Goal: Book appointment/travel/reservation

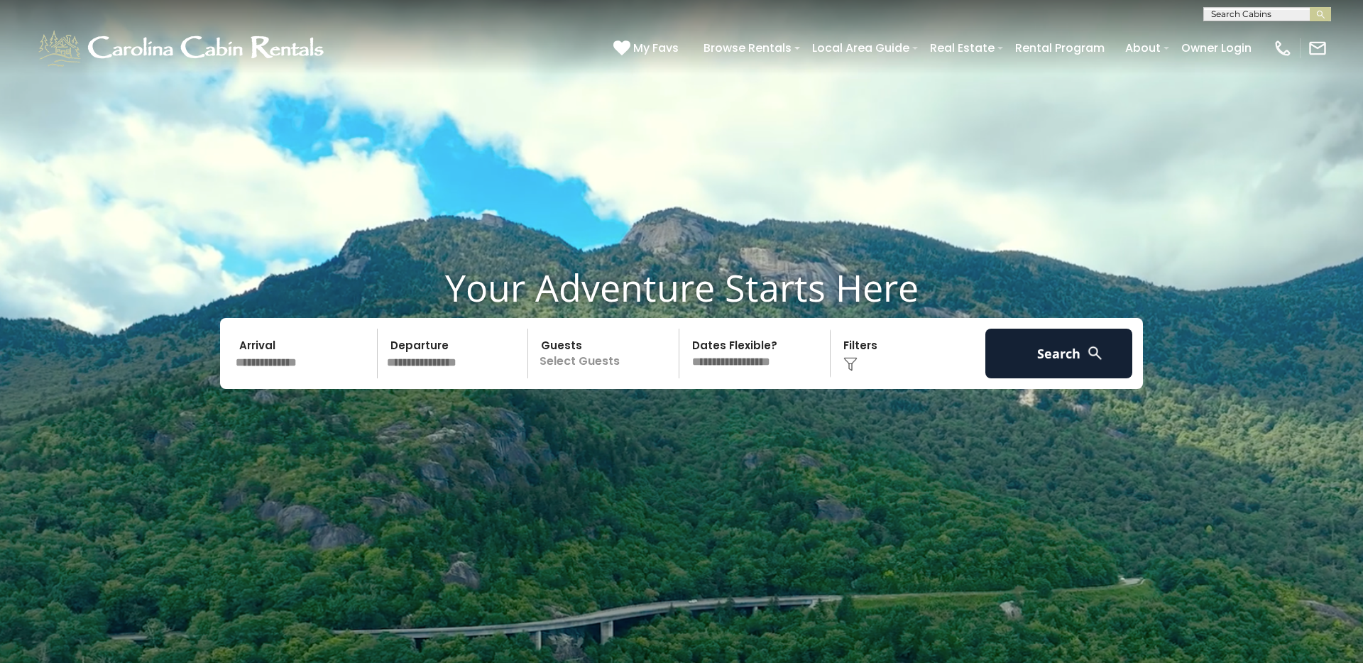
scroll to position [1, 0]
click at [1252, 9] on input "text" at bounding box center [1266, 16] width 124 height 14
type input "**********"
click at [1274, 37] on em "Highland Ho" at bounding box center [1242, 33] width 62 height 13
click at [1319, 13] on img "submit" at bounding box center [1321, 14] width 11 height 11
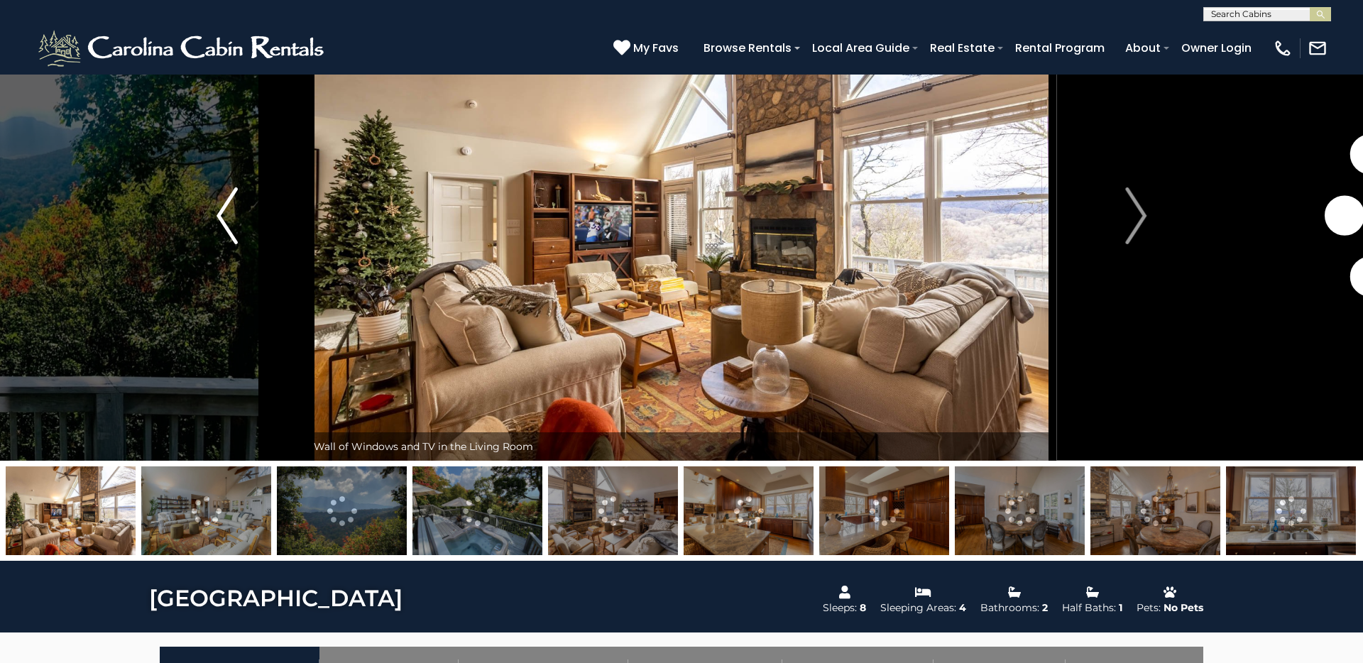
scroll to position [99, 0]
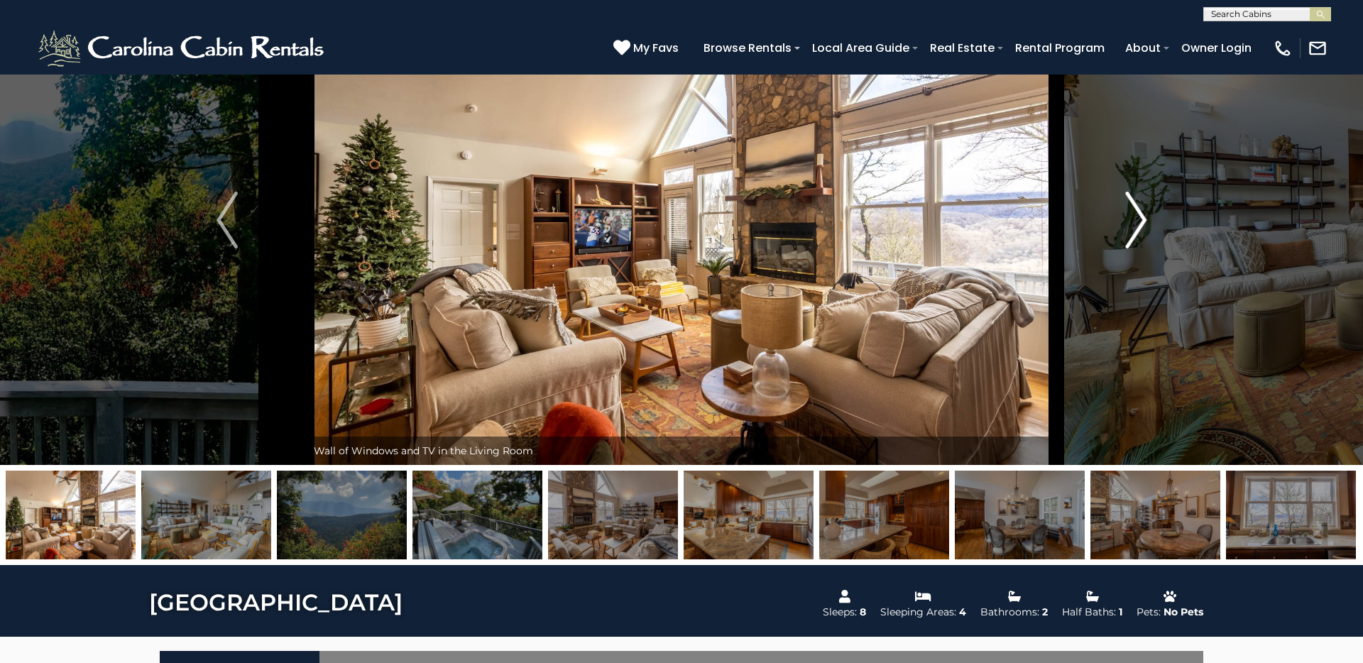
click at [1139, 209] on img "Next" at bounding box center [1135, 220] width 21 height 57
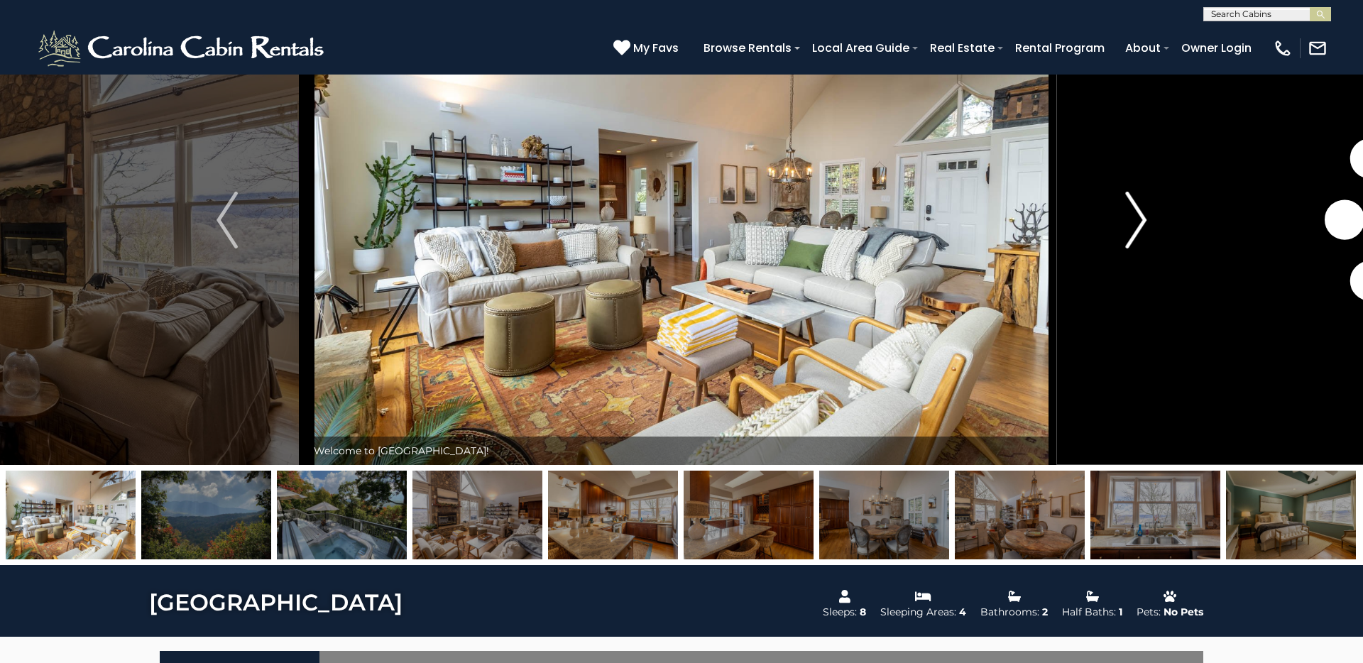
click at [1139, 209] on img "Next" at bounding box center [1135, 220] width 21 height 57
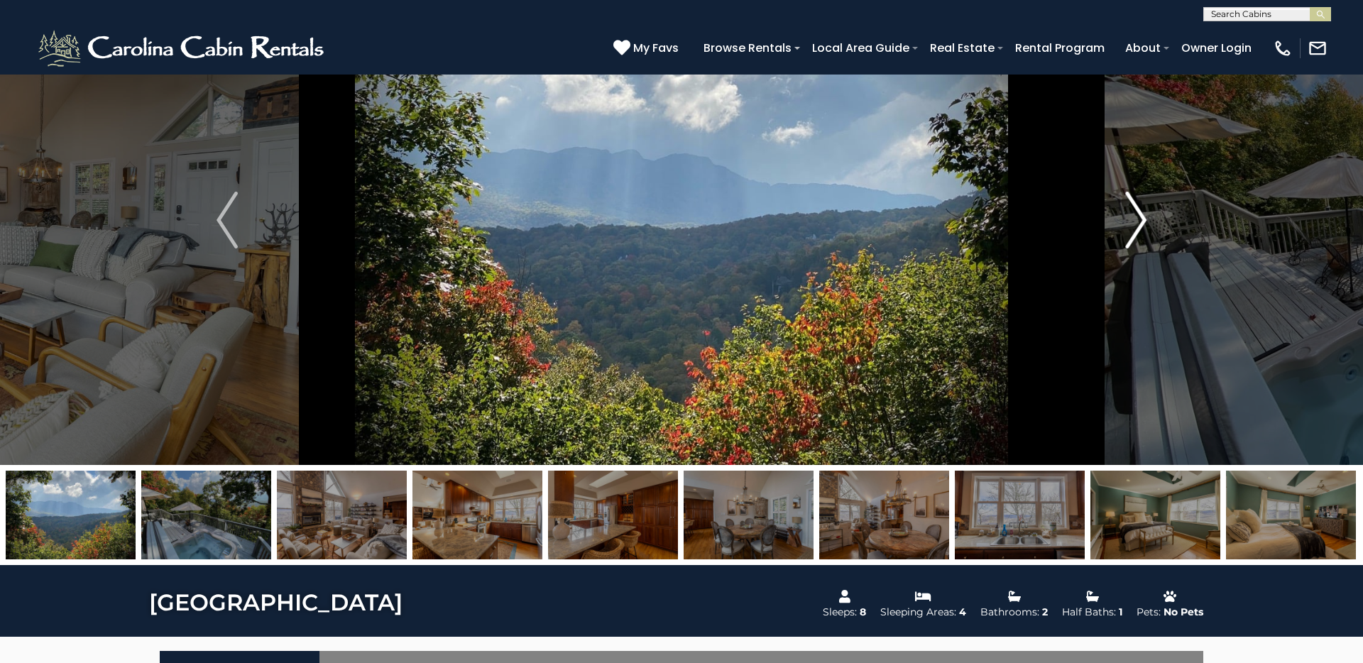
click at [1139, 209] on img "Next" at bounding box center [1135, 220] width 21 height 57
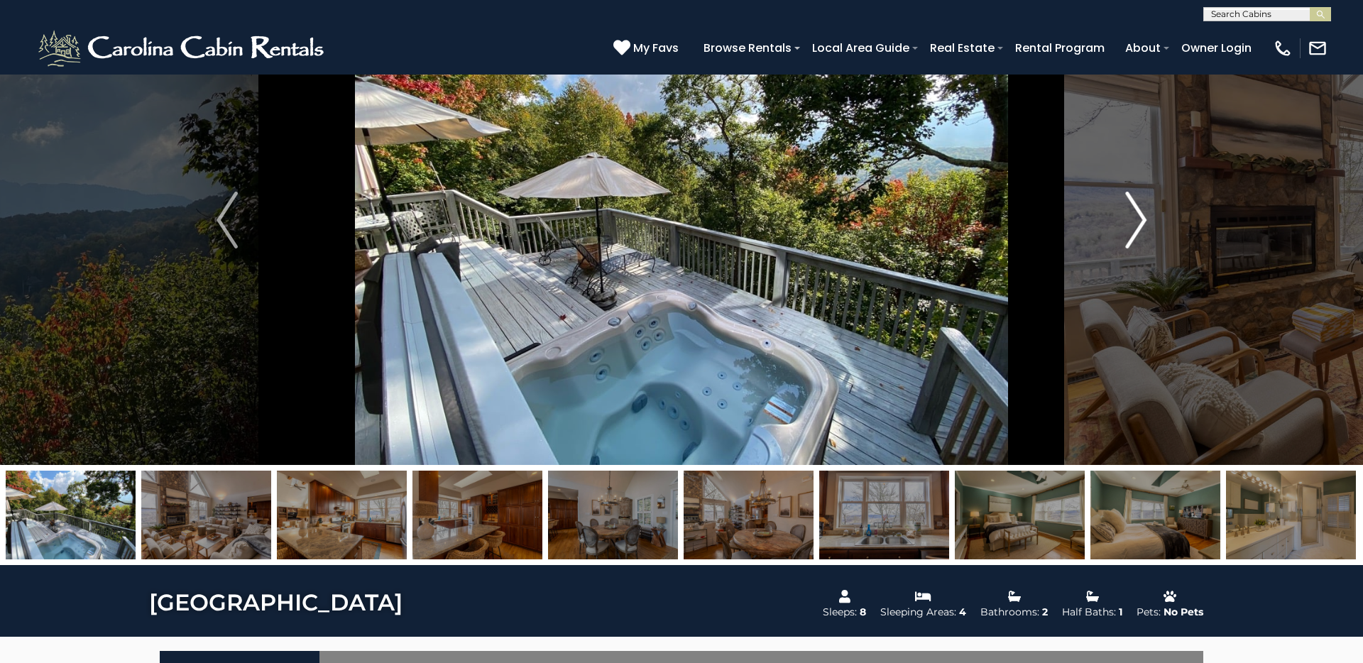
click at [1139, 209] on img "Next" at bounding box center [1135, 220] width 21 height 57
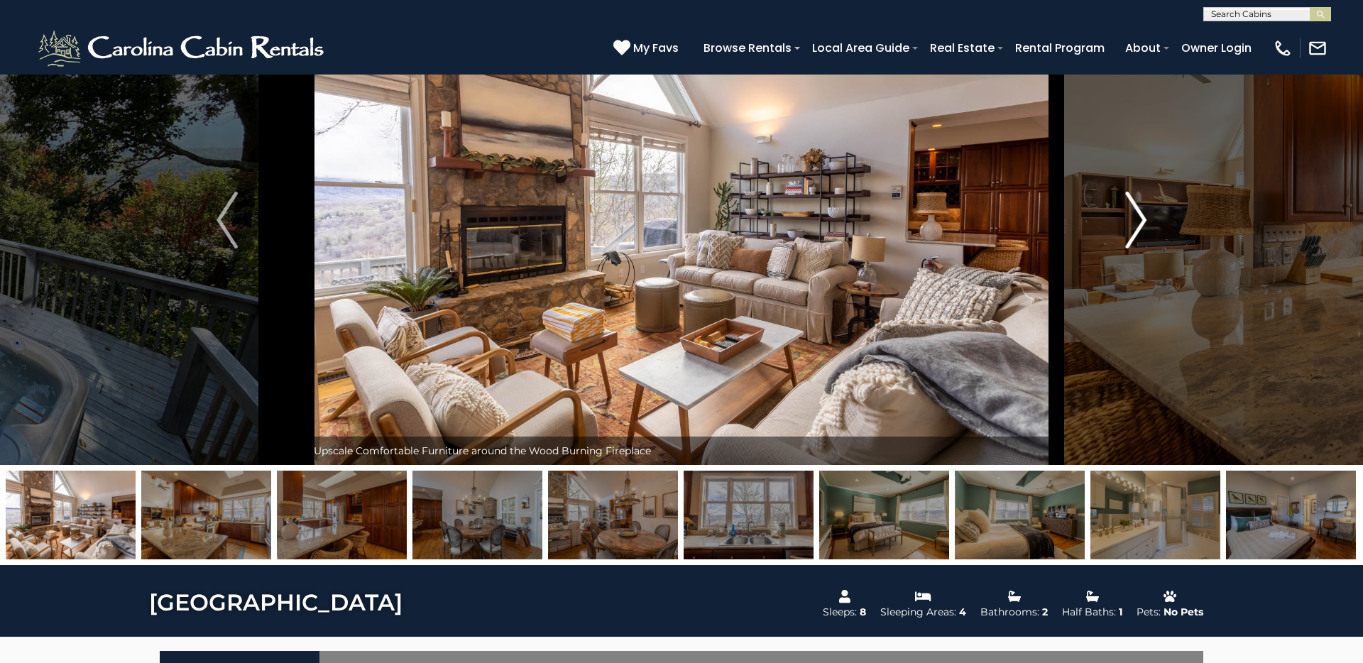
click at [1139, 209] on img "Next" at bounding box center [1135, 220] width 21 height 57
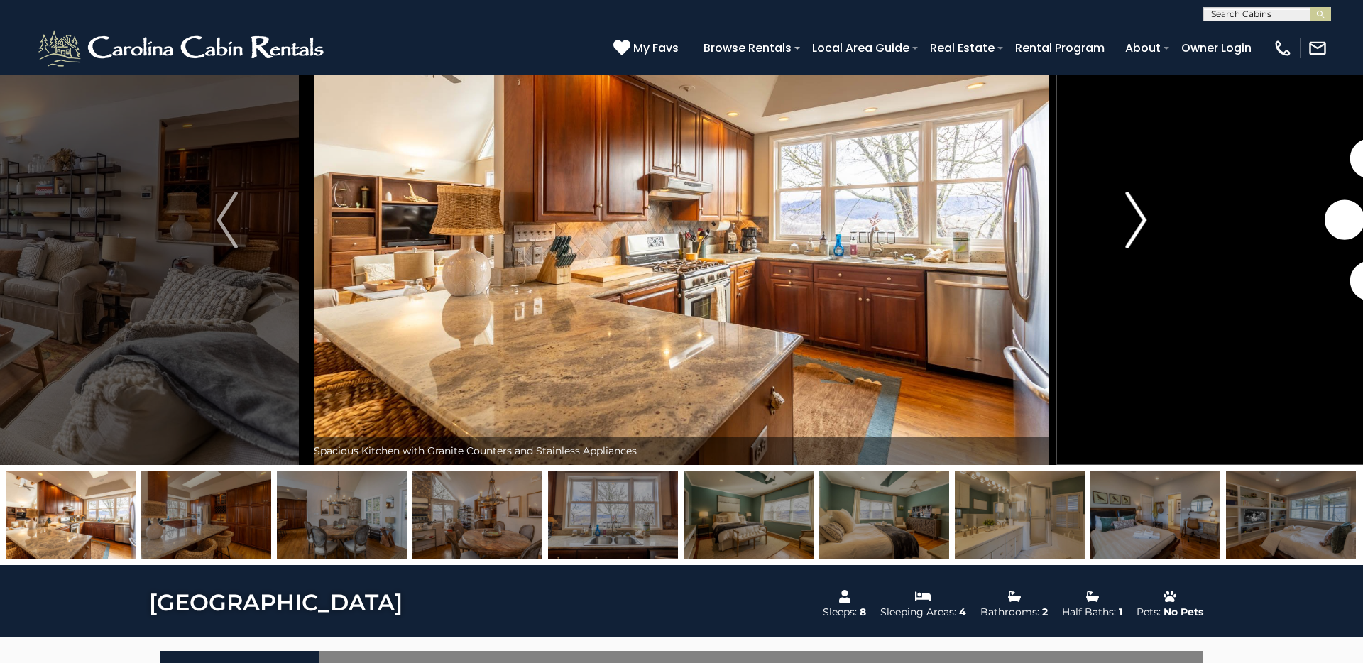
click at [1139, 209] on img "Next" at bounding box center [1135, 220] width 21 height 57
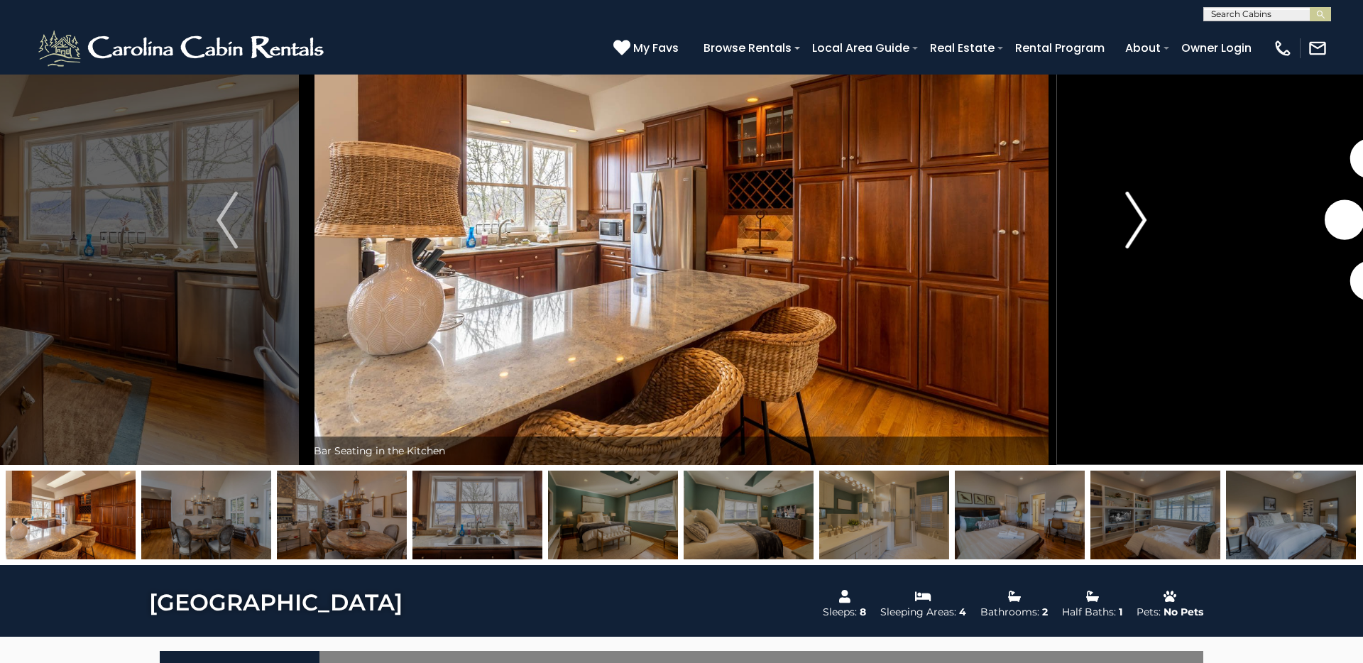
click at [1139, 209] on img "Next" at bounding box center [1135, 220] width 21 height 57
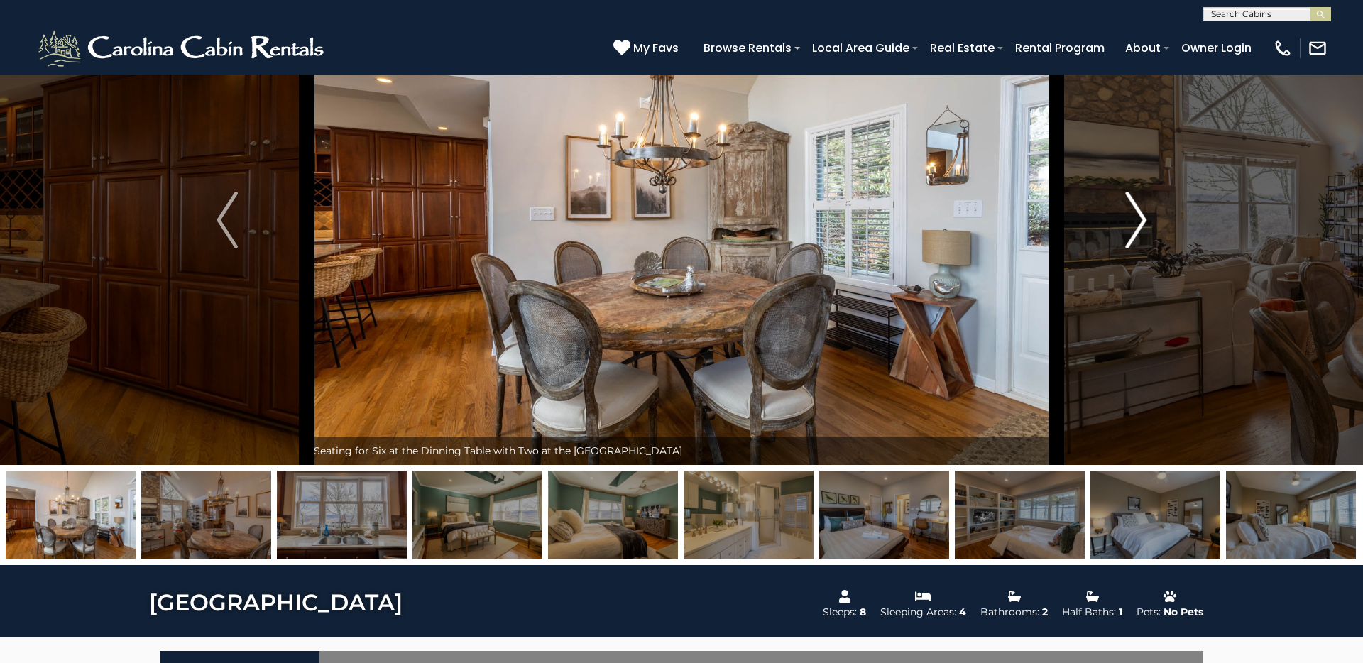
click at [1139, 209] on img "Next" at bounding box center [1135, 220] width 21 height 57
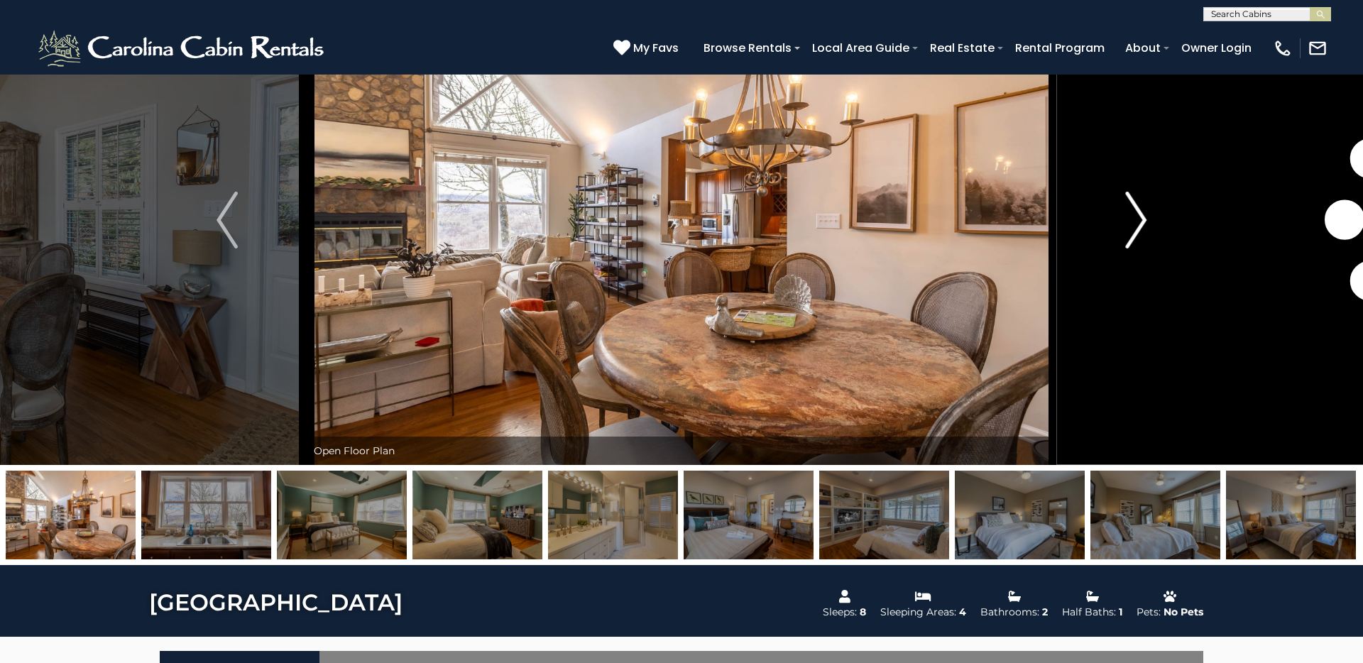
click at [1139, 209] on img "Next" at bounding box center [1135, 220] width 21 height 57
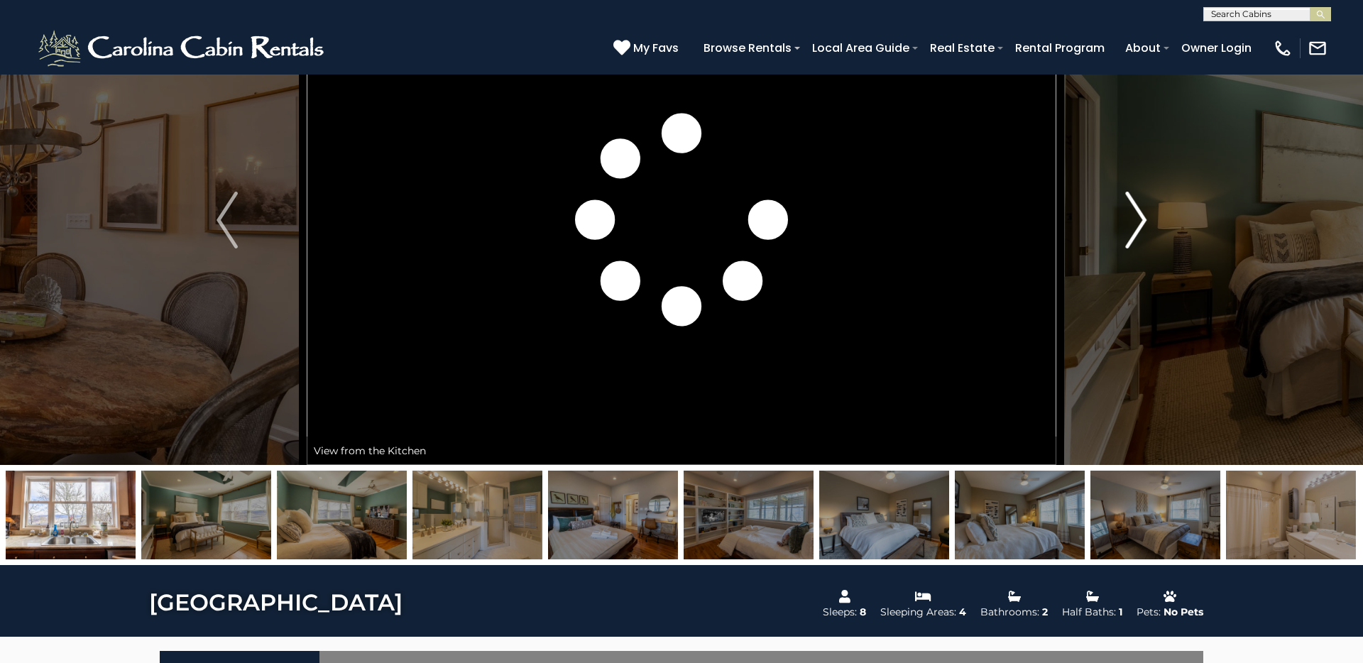
click at [1139, 209] on img "Next" at bounding box center [1135, 220] width 21 height 57
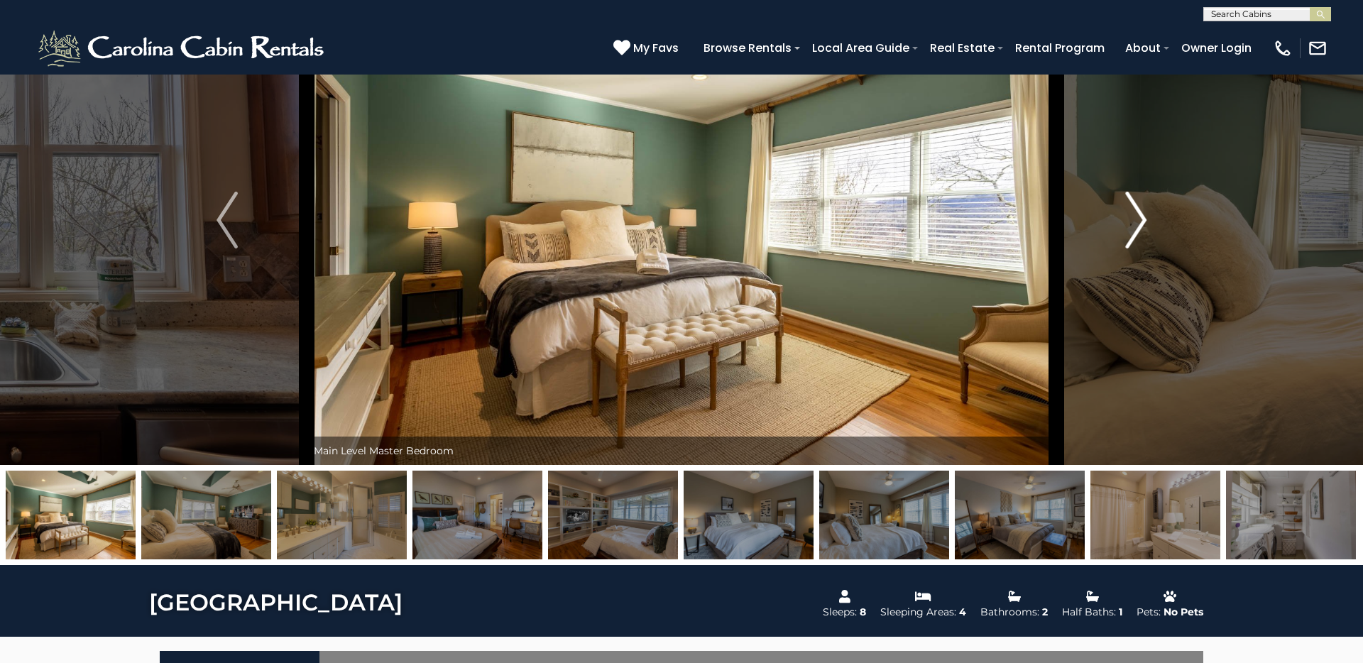
click at [1139, 209] on img "Next" at bounding box center [1135, 220] width 21 height 57
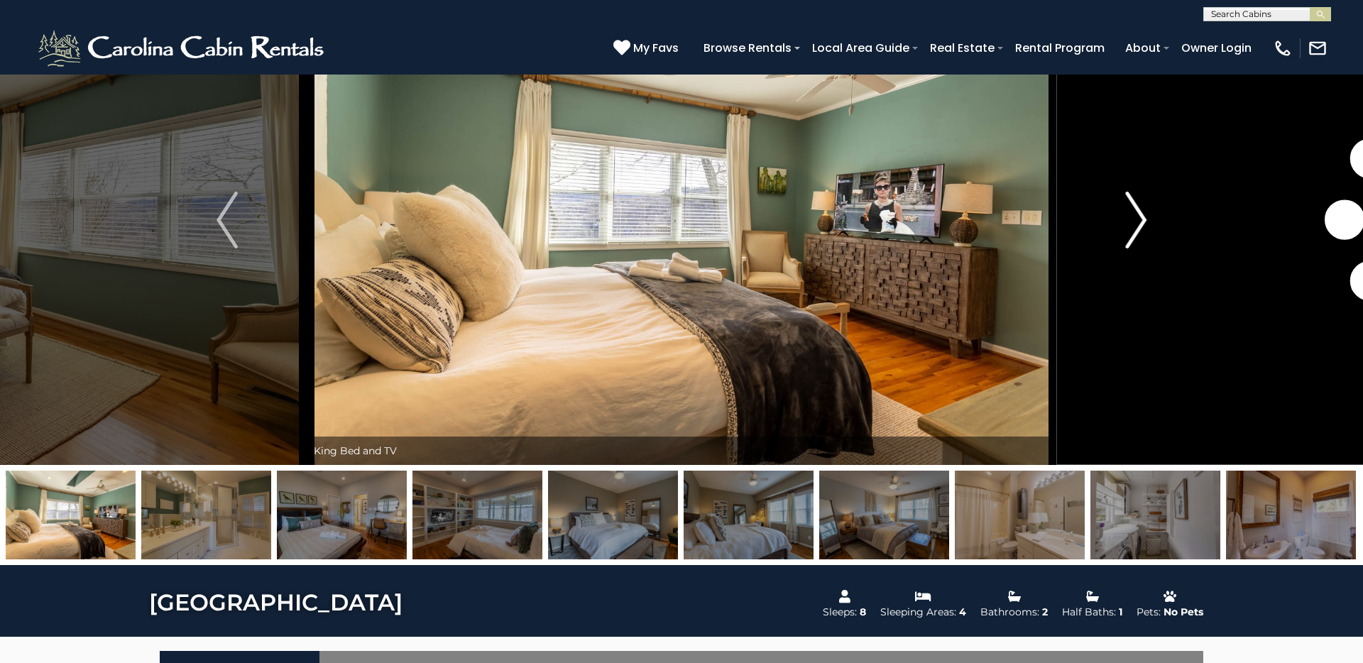
click at [1139, 209] on img "Next" at bounding box center [1135, 220] width 21 height 57
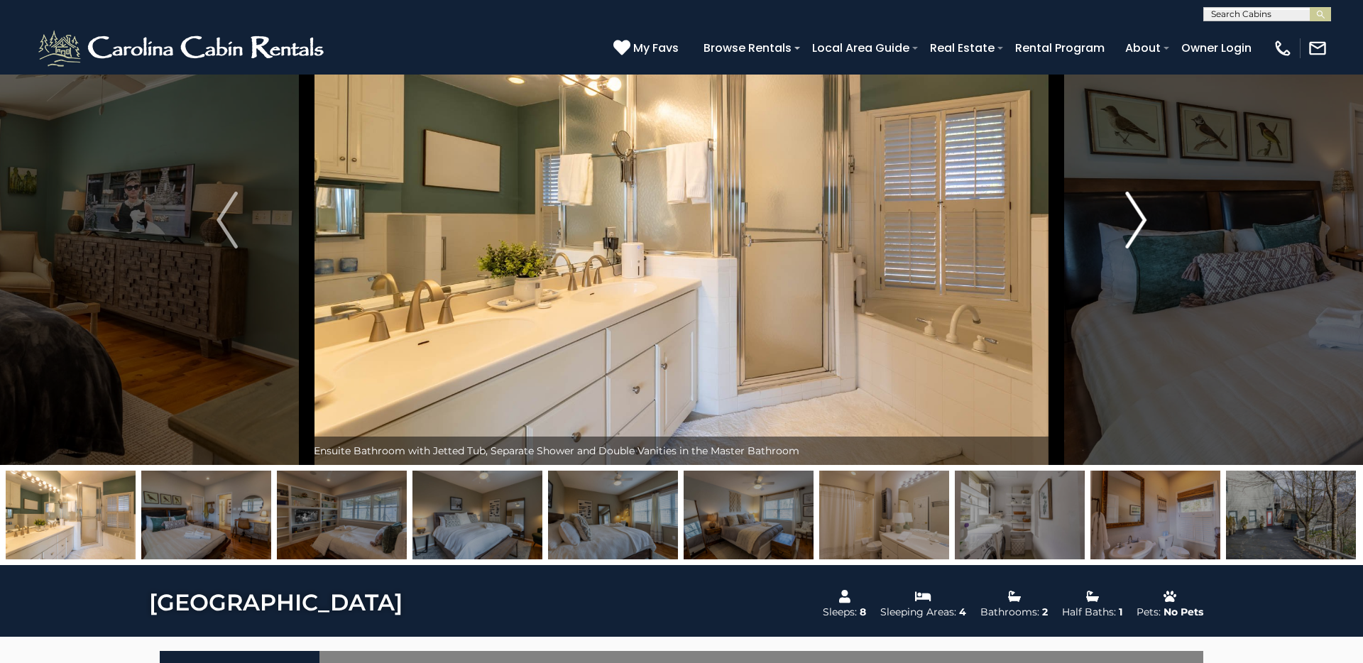
click at [1139, 209] on img "Next" at bounding box center [1135, 220] width 21 height 57
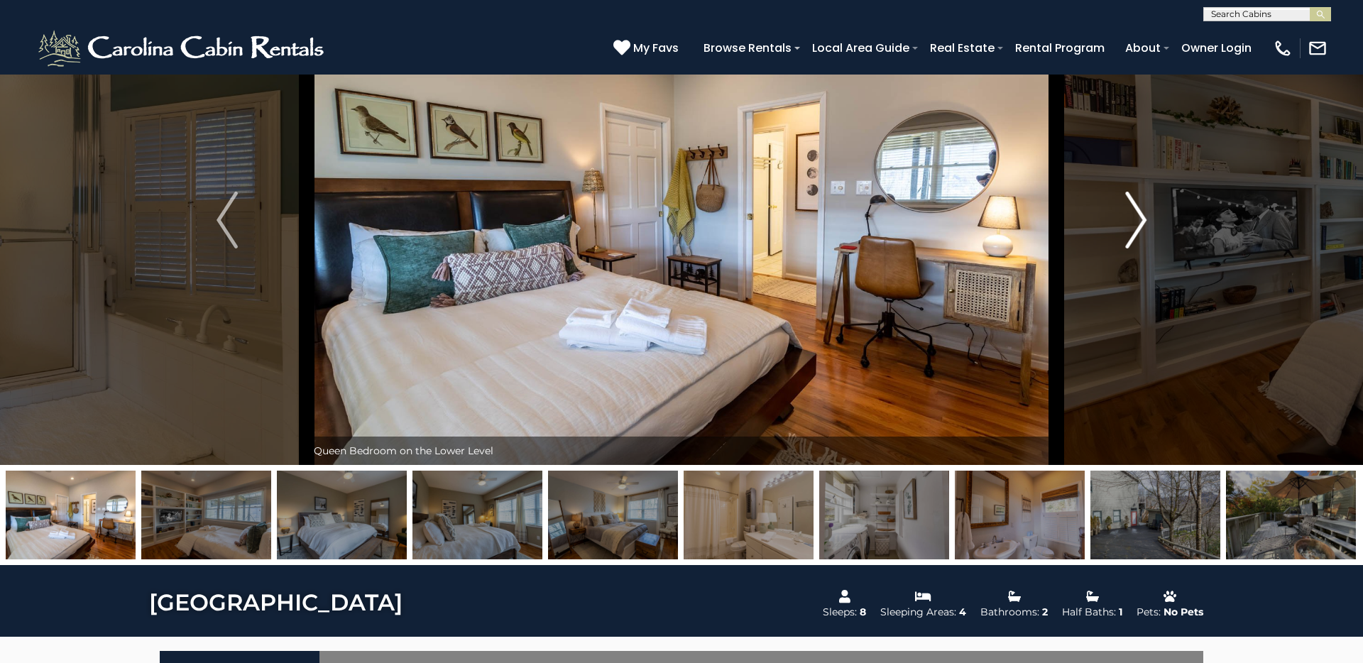
click at [1139, 209] on img "Next" at bounding box center [1135, 220] width 21 height 57
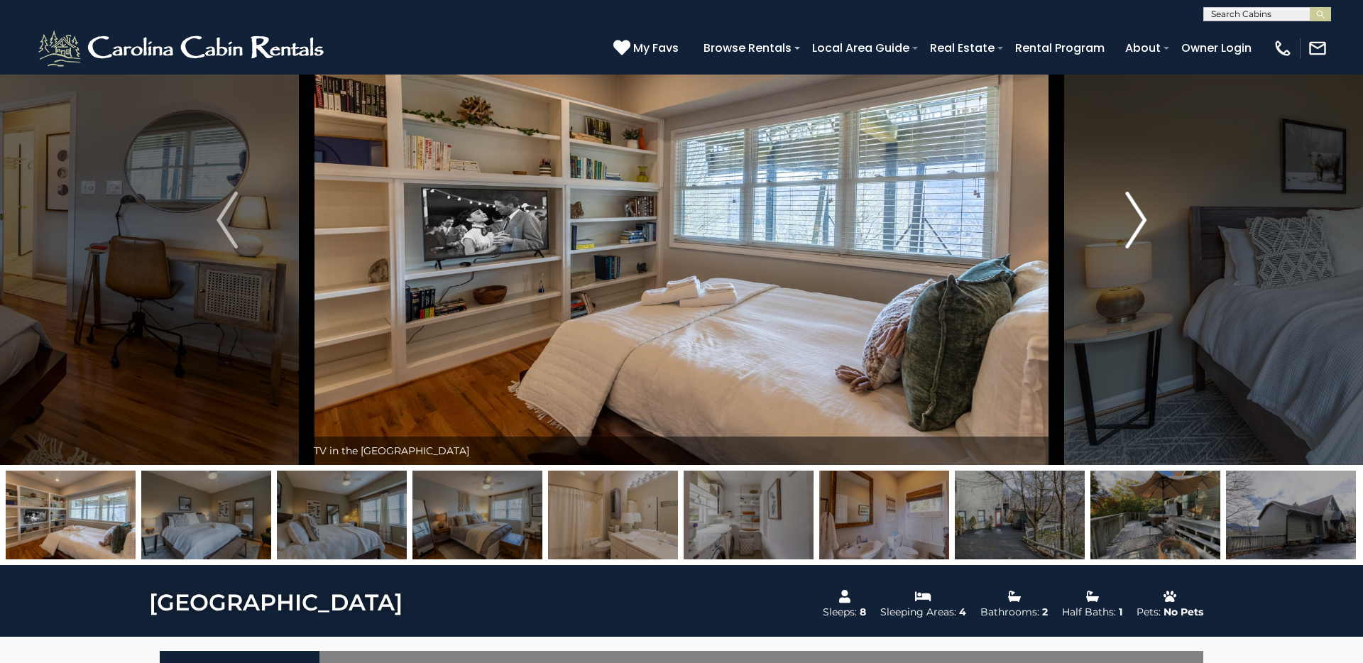
click at [1139, 209] on img "Next" at bounding box center [1135, 220] width 21 height 57
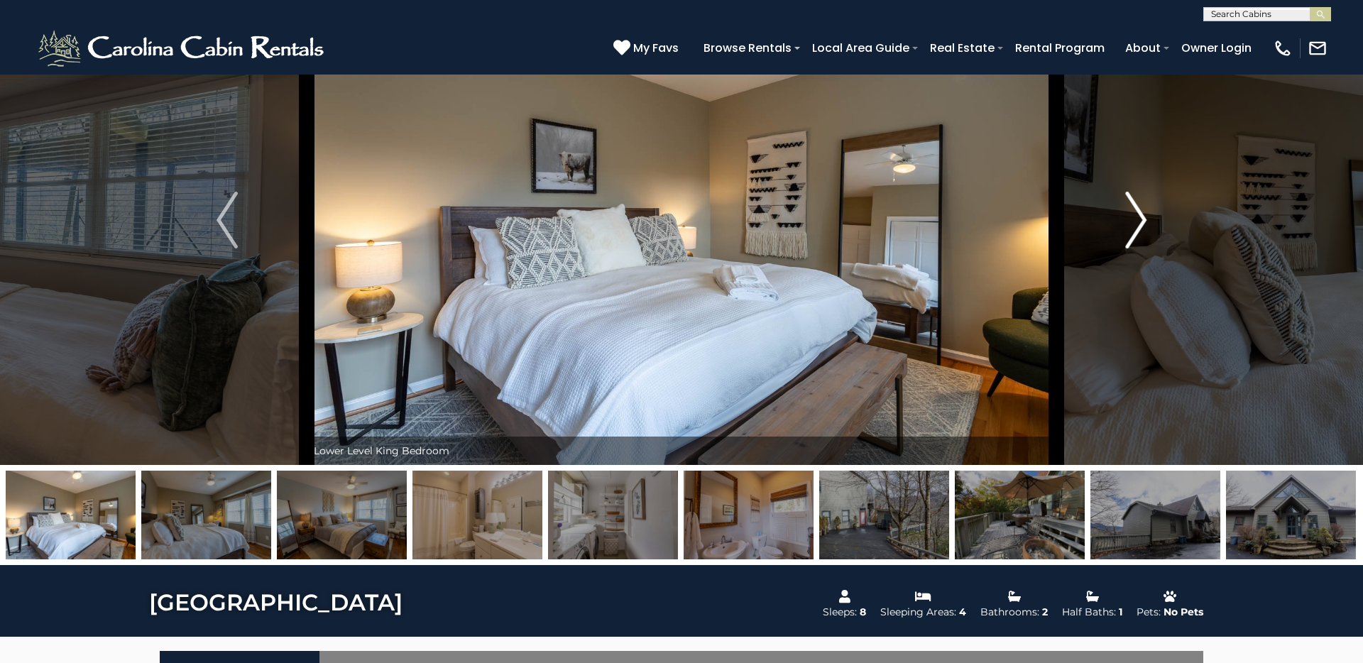
click at [1139, 209] on img "Next" at bounding box center [1135, 220] width 21 height 57
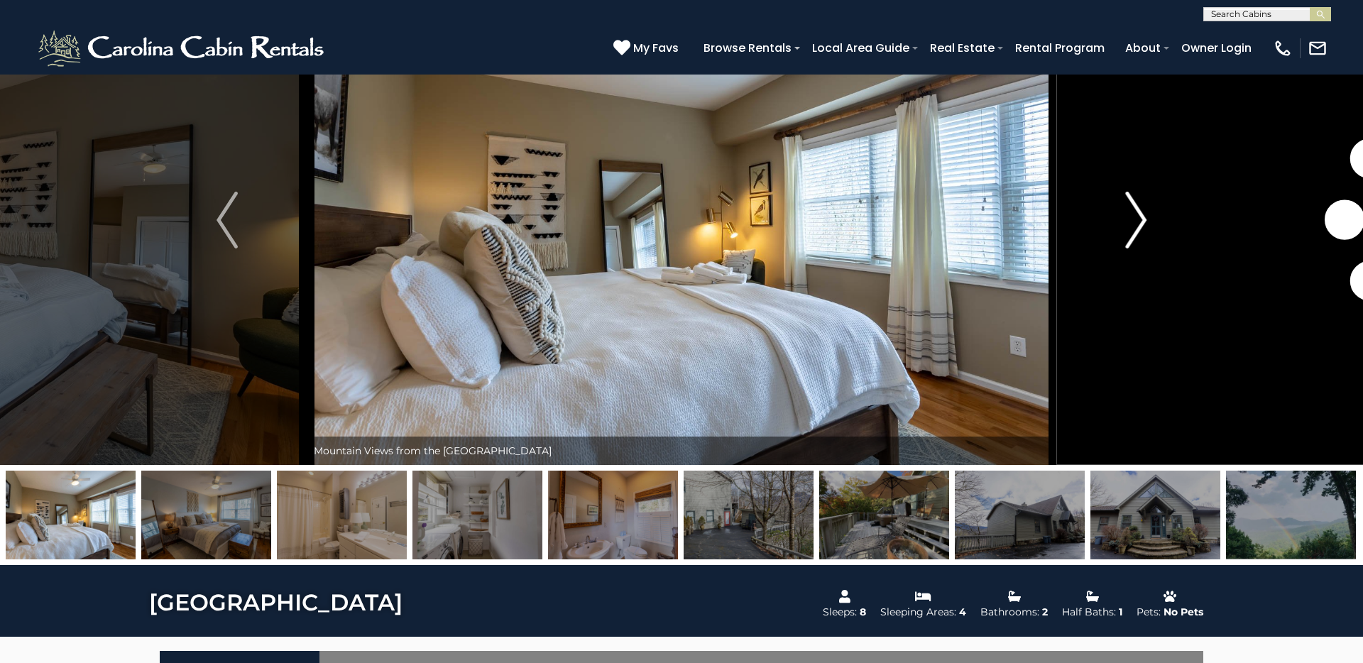
click at [1139, 209] on img "Next" at bounding box center [1135, 220] width 21 height 57
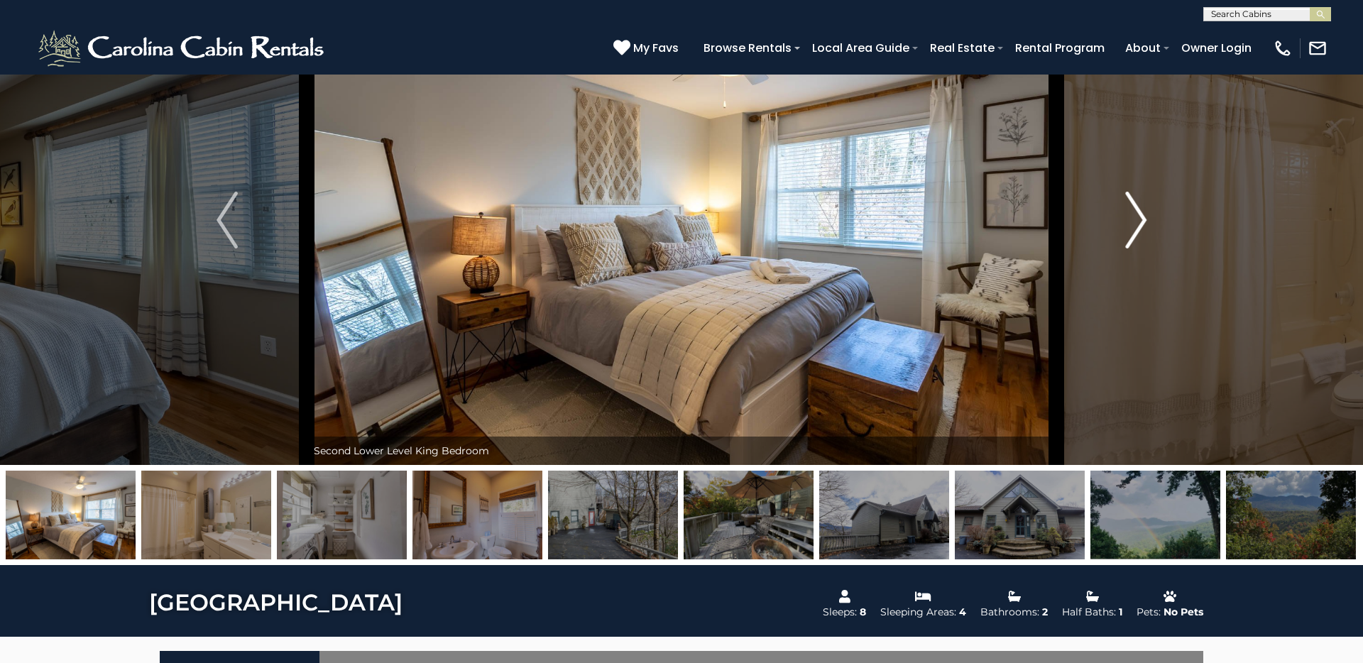
click at [1139, 209] on img "Next" at bounding box center [1135, 220] width 21 height 57
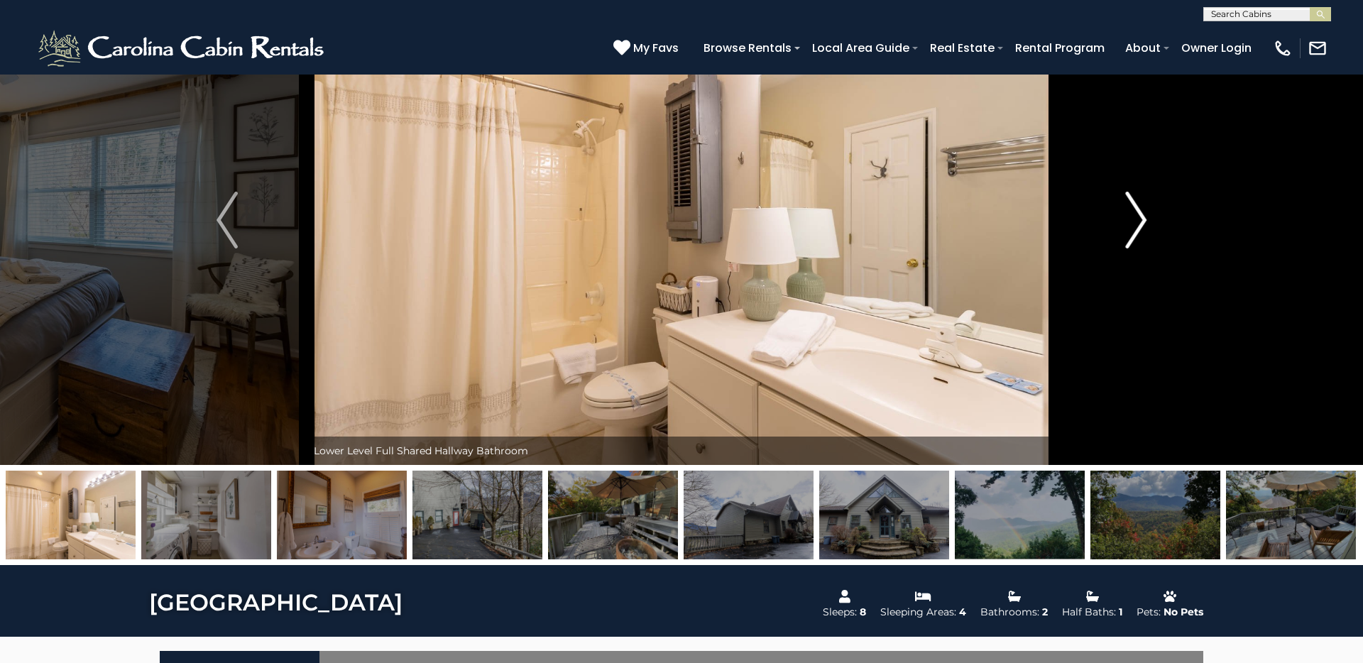
click at [1139, 209] on img "Next" at bounding box center [1135, 220] width 21 height 57
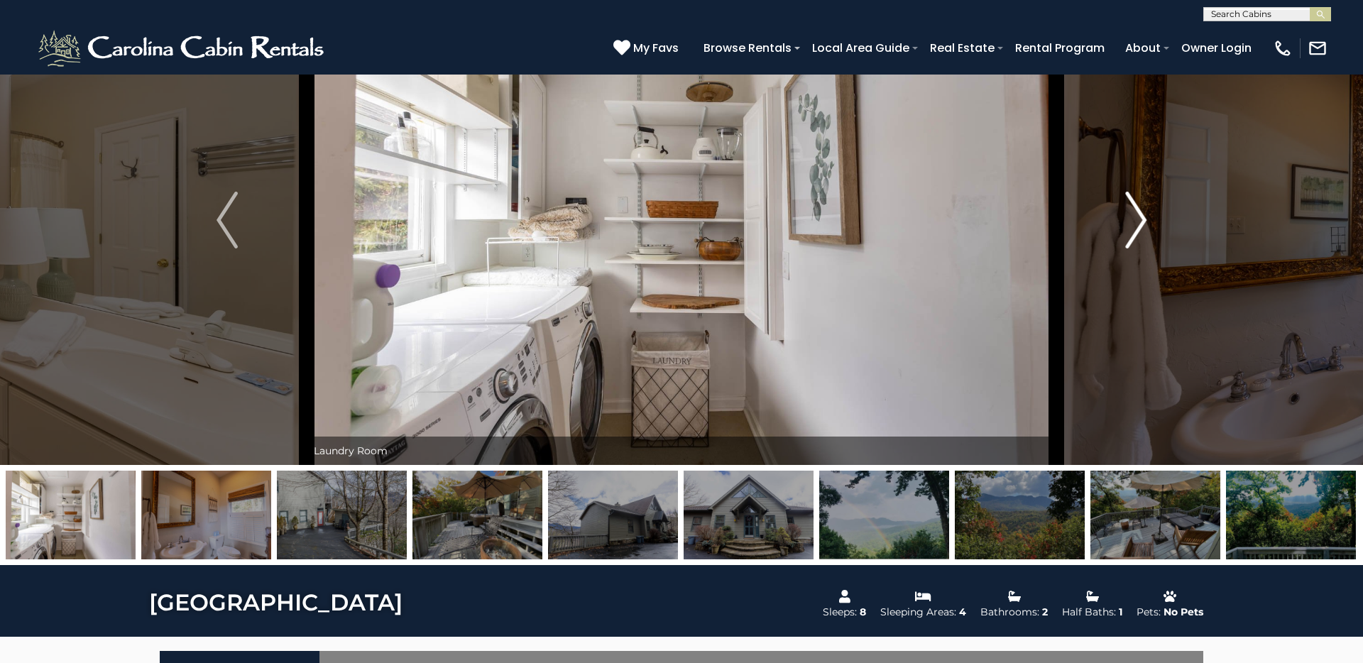
click at [1139, 209] on img "Next" at bounding box center [1135, 220] width 21 height 57
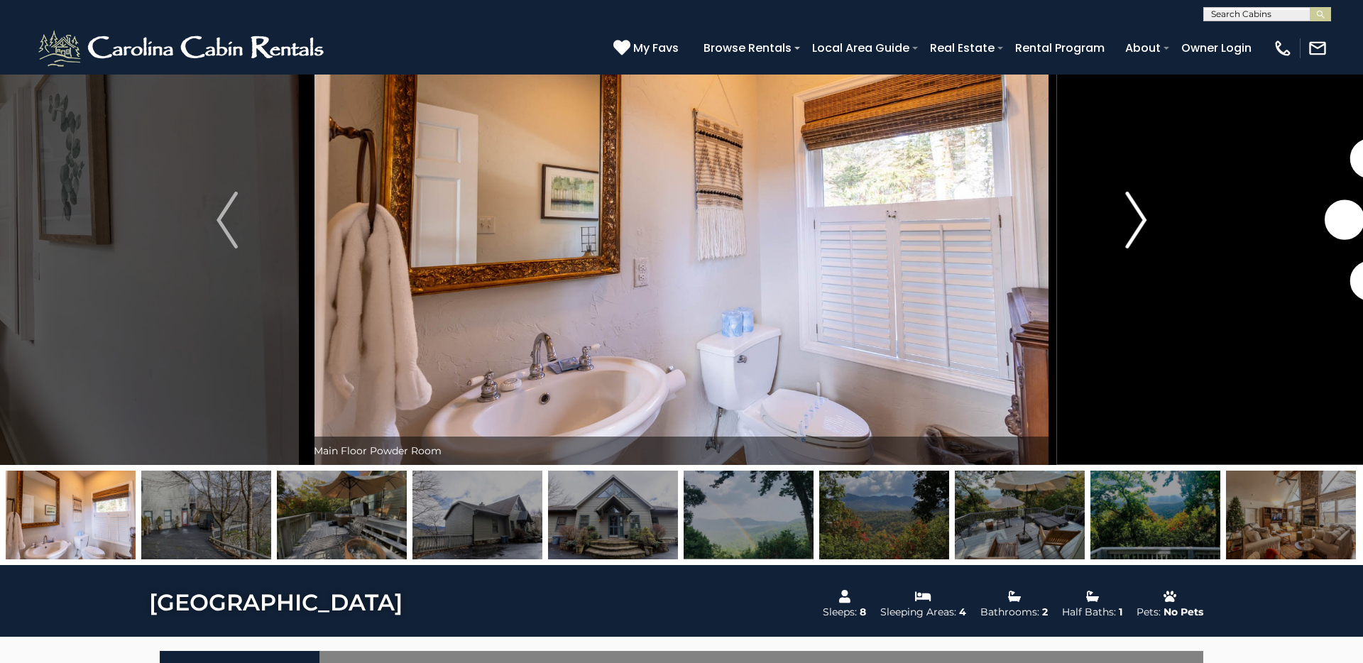
click at [1139, 209] on img "Next" at bounding box center [1135, 220] width 21 height 57
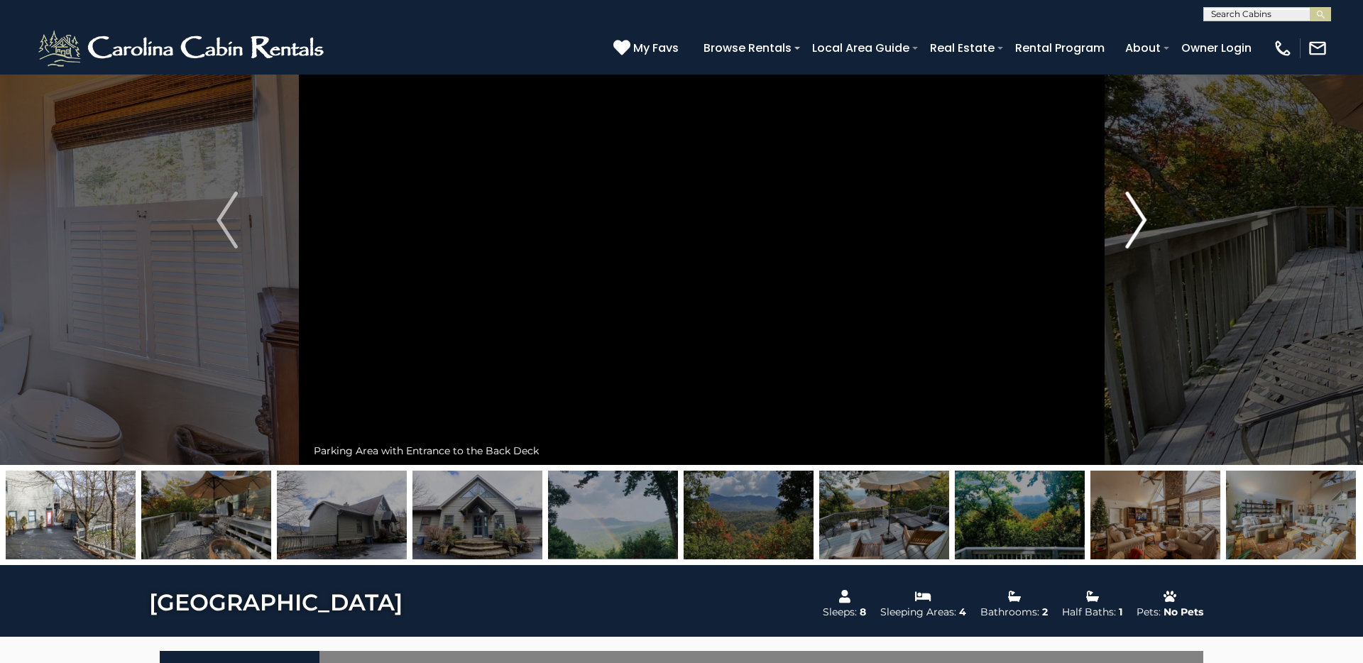
click at [1139, 209] on img "Next" at bounding box center [1135, 220] width 21 height 57
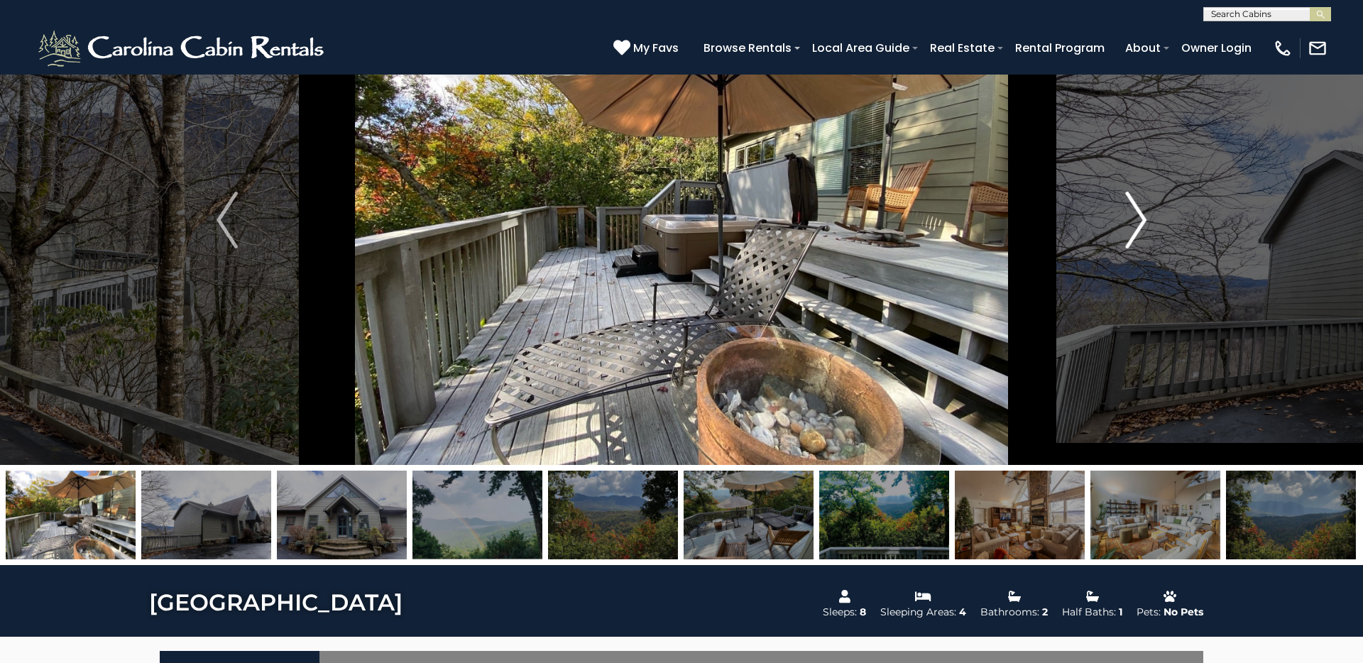
click at [1139, 209] on img "Next" at bounding box center [1135, 220] width 21 height 57
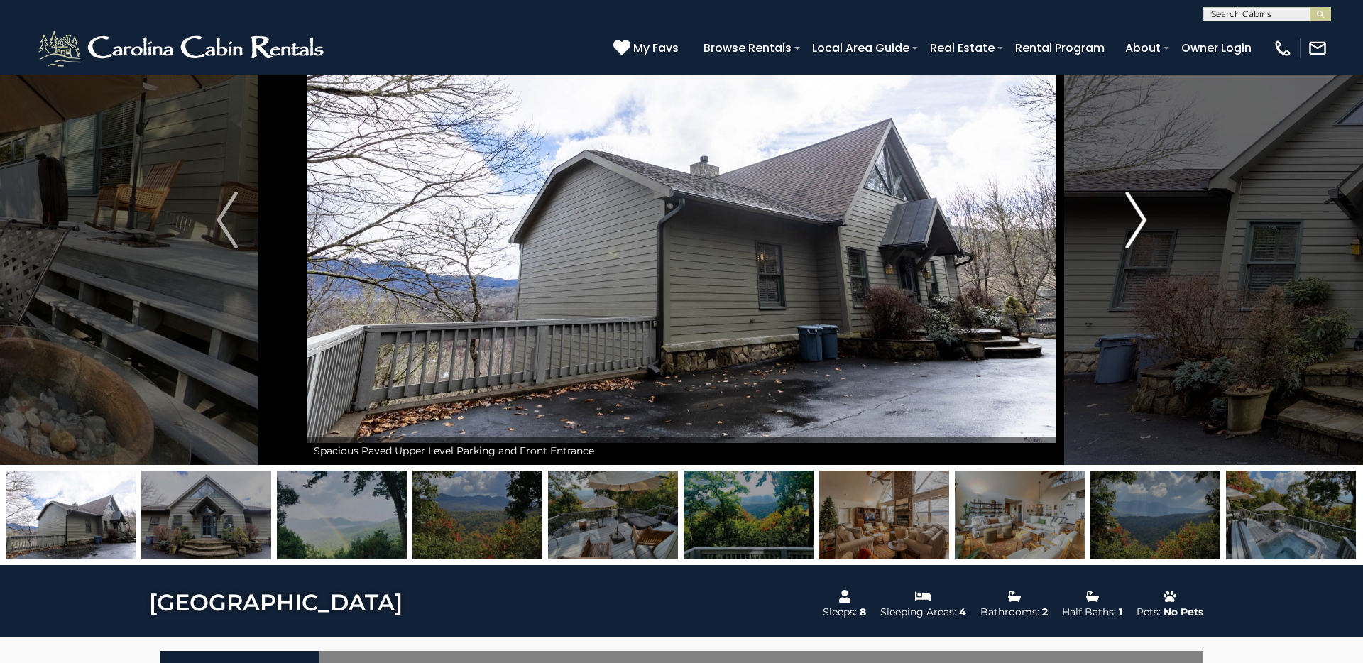
click at [1132, 213] on img "Next" at bounding box center [1135, 220] width 21 height 57
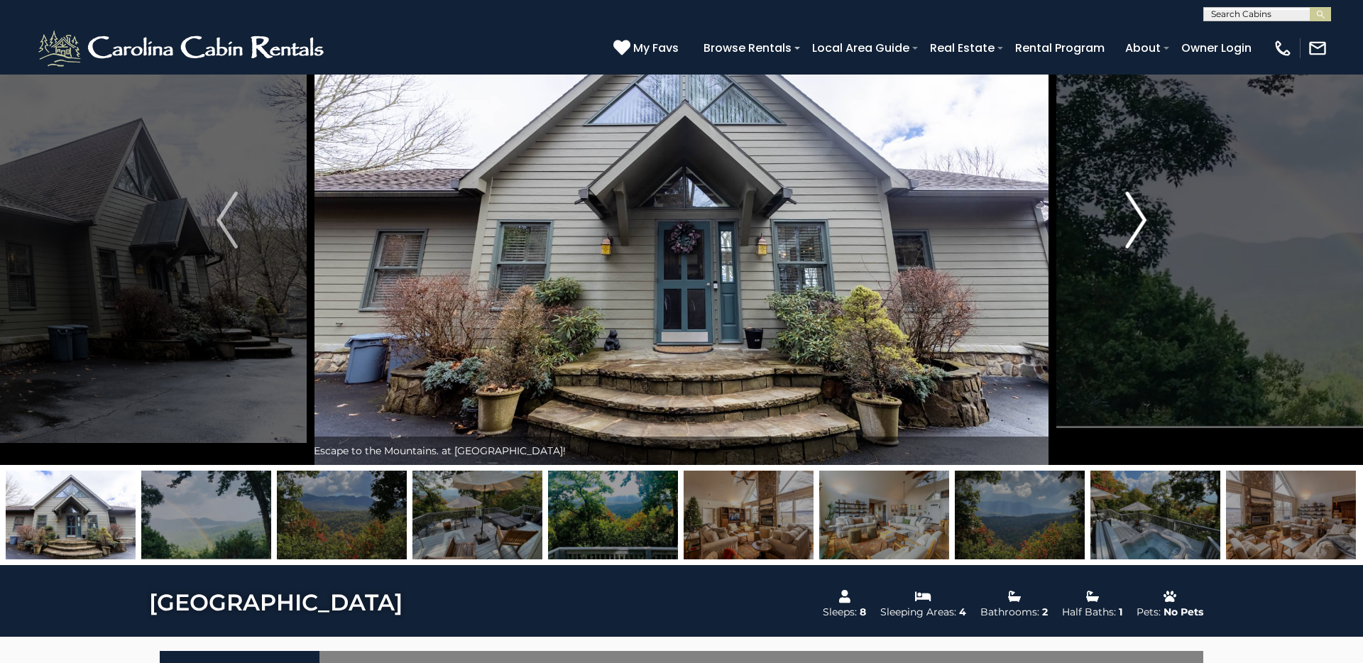
click at [1133, 214] on img "Next" at bounding box center [1135, 220] width 21 height 57
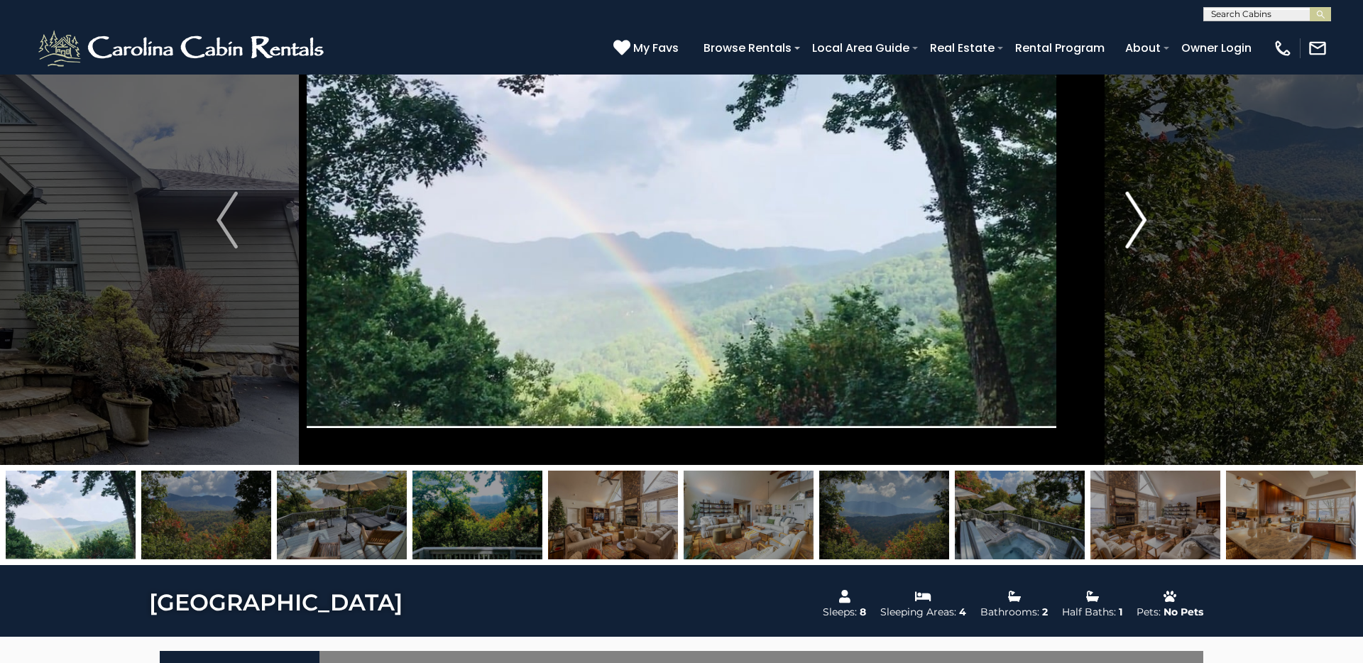
click at [1133, 214] on img "Next" at bounding box center [1135, 220] width 21 height 57
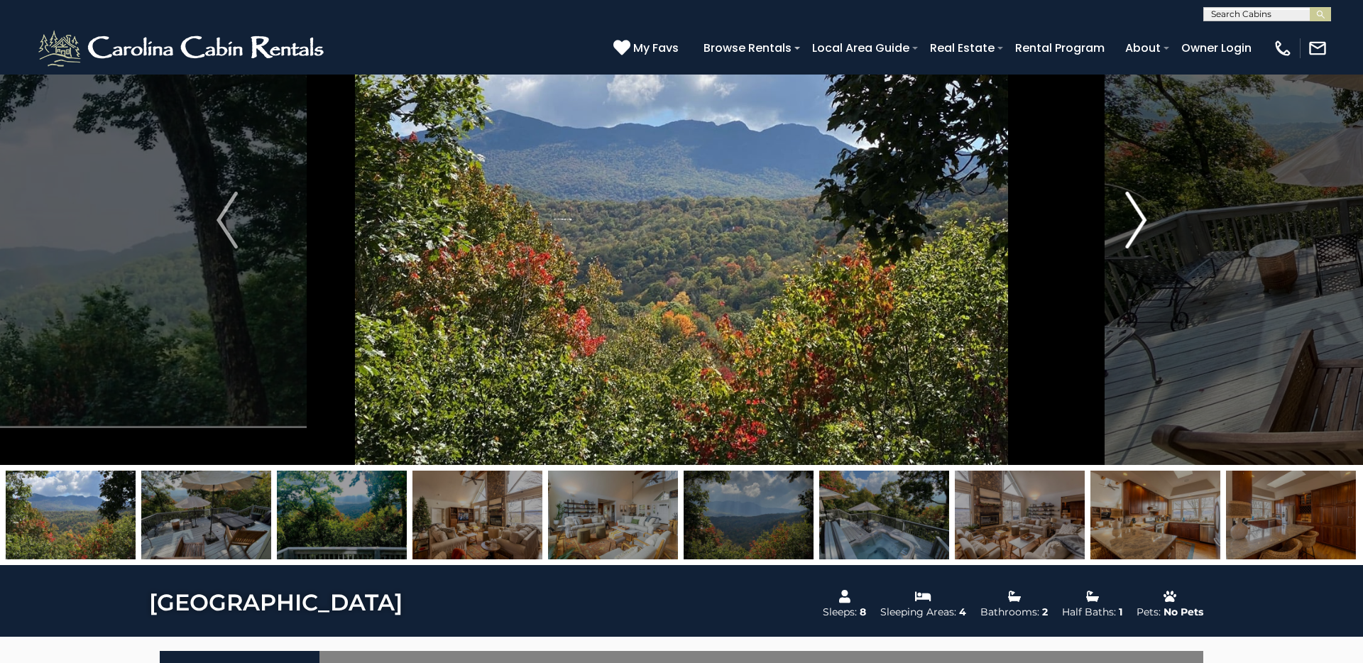
click at [1133, 214] on img "Next" at bounding box center [1135, 220] width 21 height 57
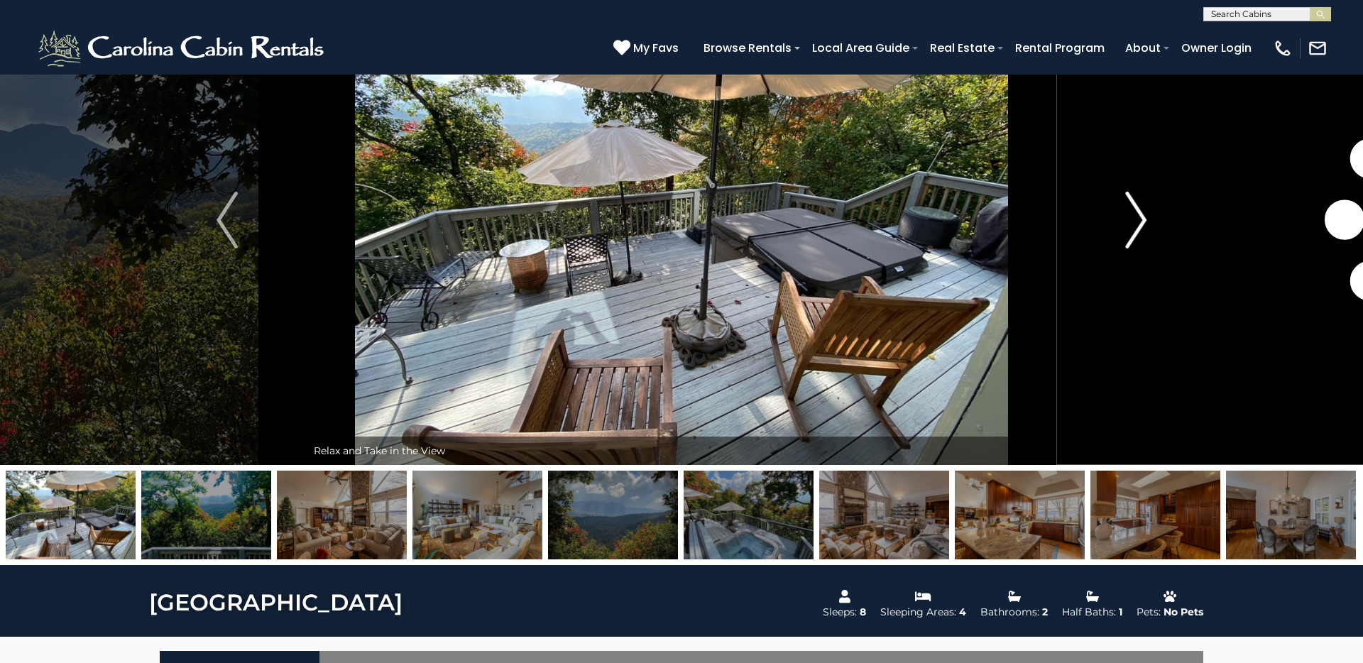
click at [1133, 214] on img "Next" at bounding box center [1135, 220] width 21 height 57
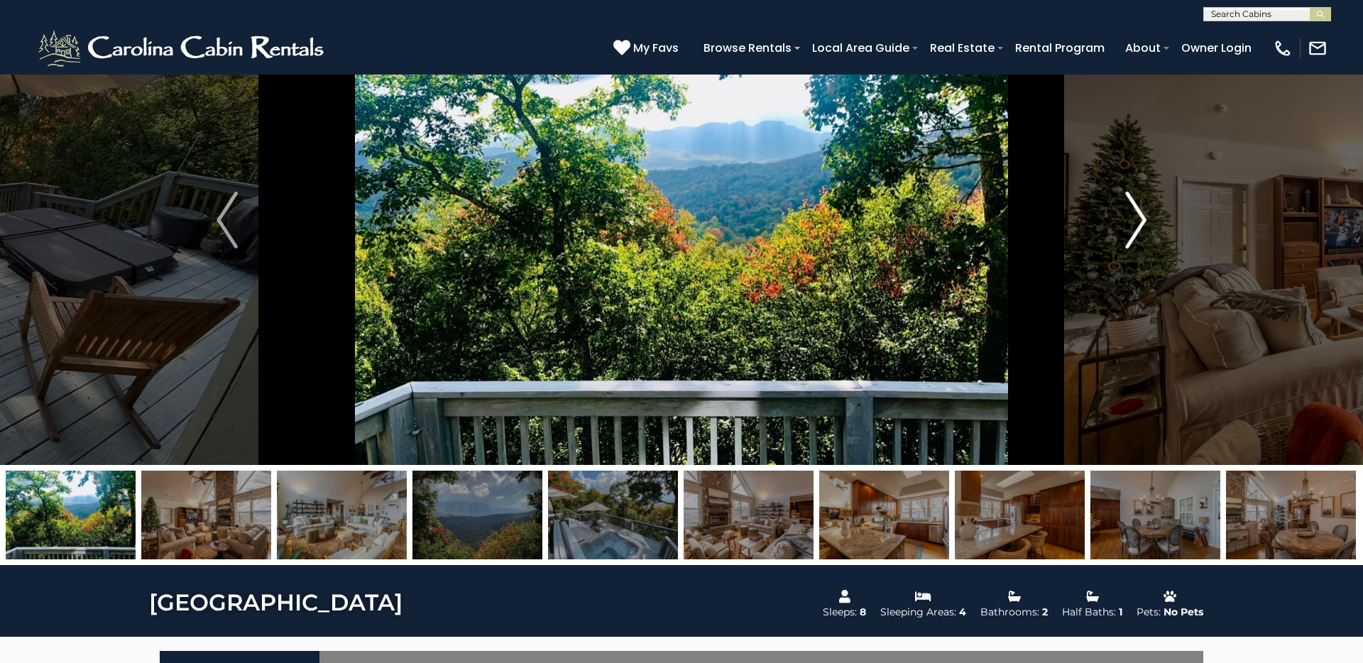
click at [1133, 214] on img "Next" at bounding box center [1135, 220] width 21 height 57
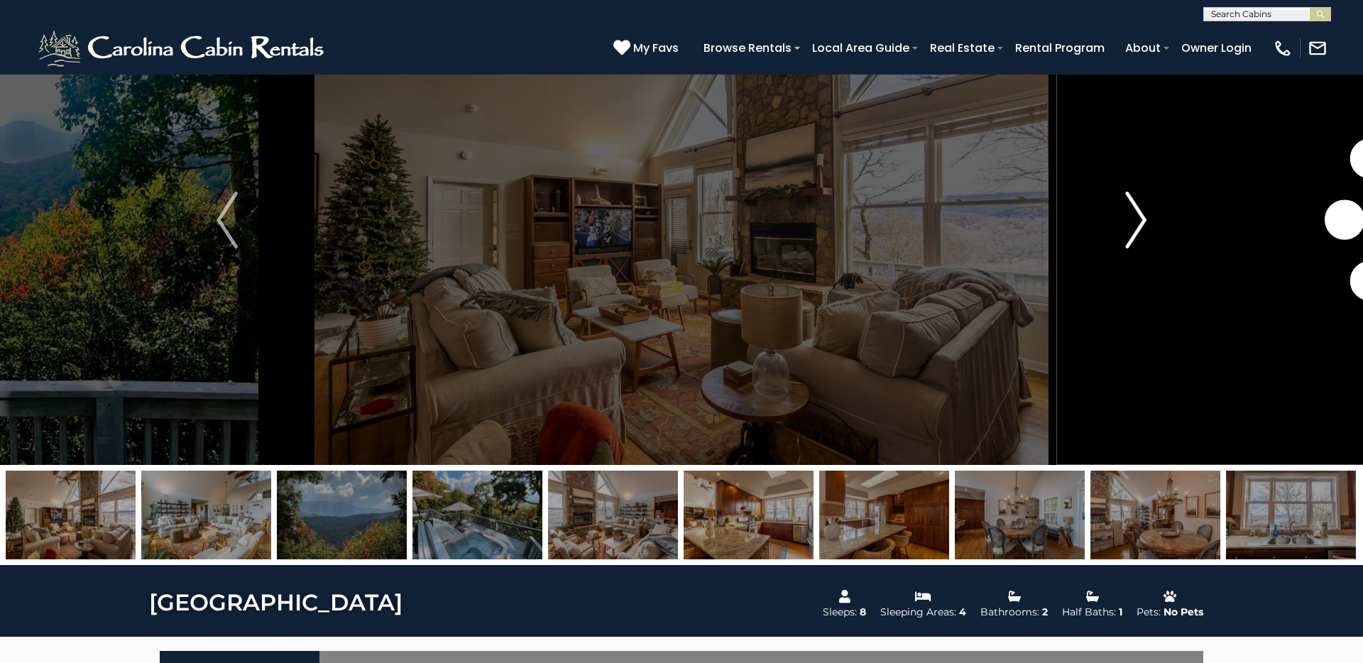
click at [1133, 214] on img "Next" at bounding box center [1135, 220] width 21 height 57
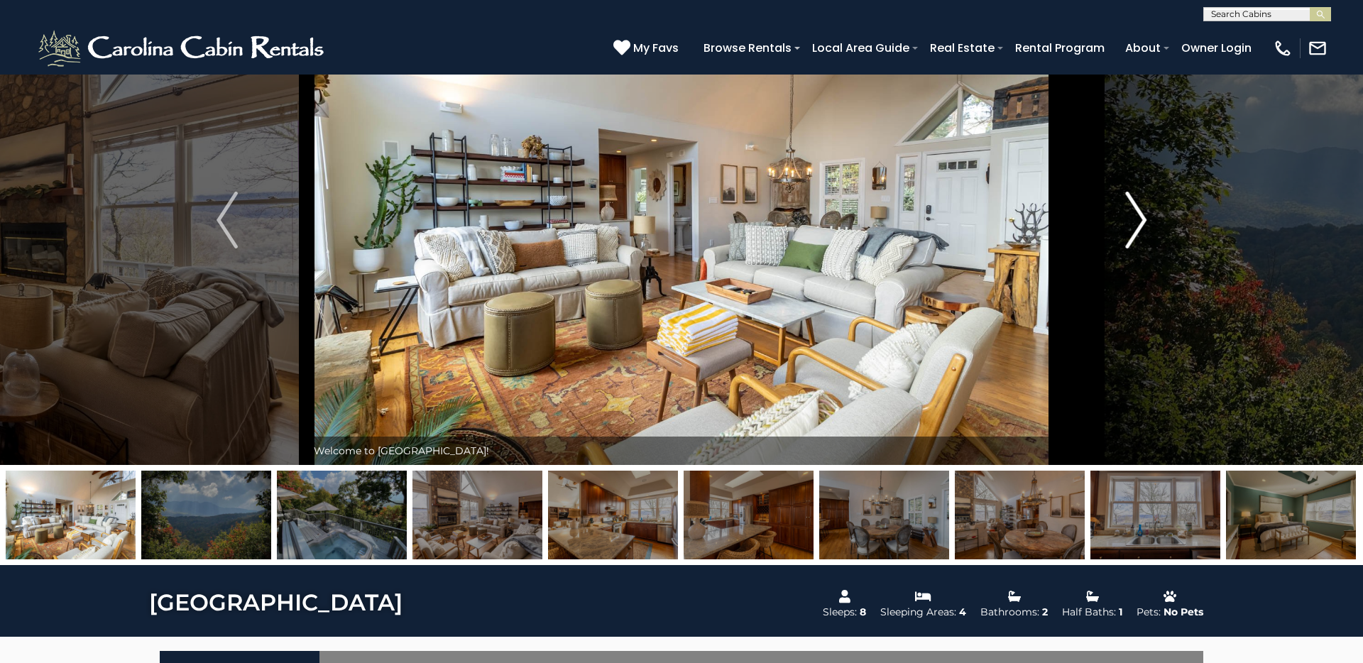
click at [1133, 214] on img "Next" at bounding box center [1135, 220] width 21 height 57
